Goal: Find contact information: Find contact information

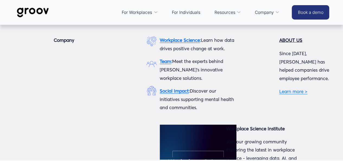
click at [167, 61] on strong "Team" at bounding box center [165, 61] width 11 height 6
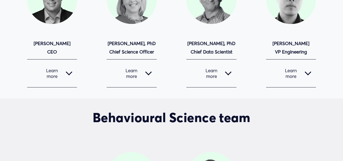
scroll to position [108, 0]
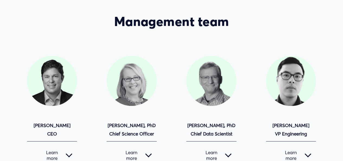
scroll to position [54, 0]
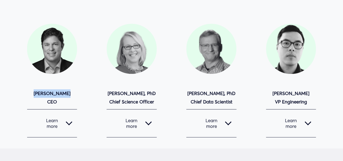
drag, startPoint x: 71, startPoint y: 94, endPoint x: 23, endPoint y: 72, distance: 52.6
click at [25, 87] on div "Management team Matt Krogstad CEO" at bounding box center [171, 59] width 343 height 155
copy strong "[PERSON_NAME]"
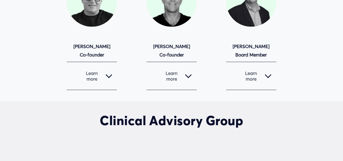
scroll to position [488, 0]
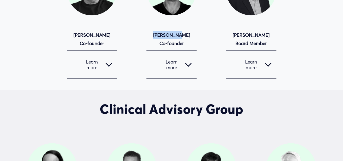
drag, startPoint x: 188, startPoint y: 40, endPoint x: 158, endPoint y: 35, distance: 30.8
click at [157, 39] on p "Adam Clark Co-founder" at bounding box center [171, 39] width 50 height 17
copy strong "[PERSON_NAME]"
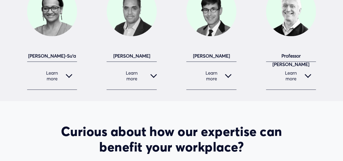
scroll to position [650, 0]
